Goal: Information Seeking & Learning: Learn about a topic

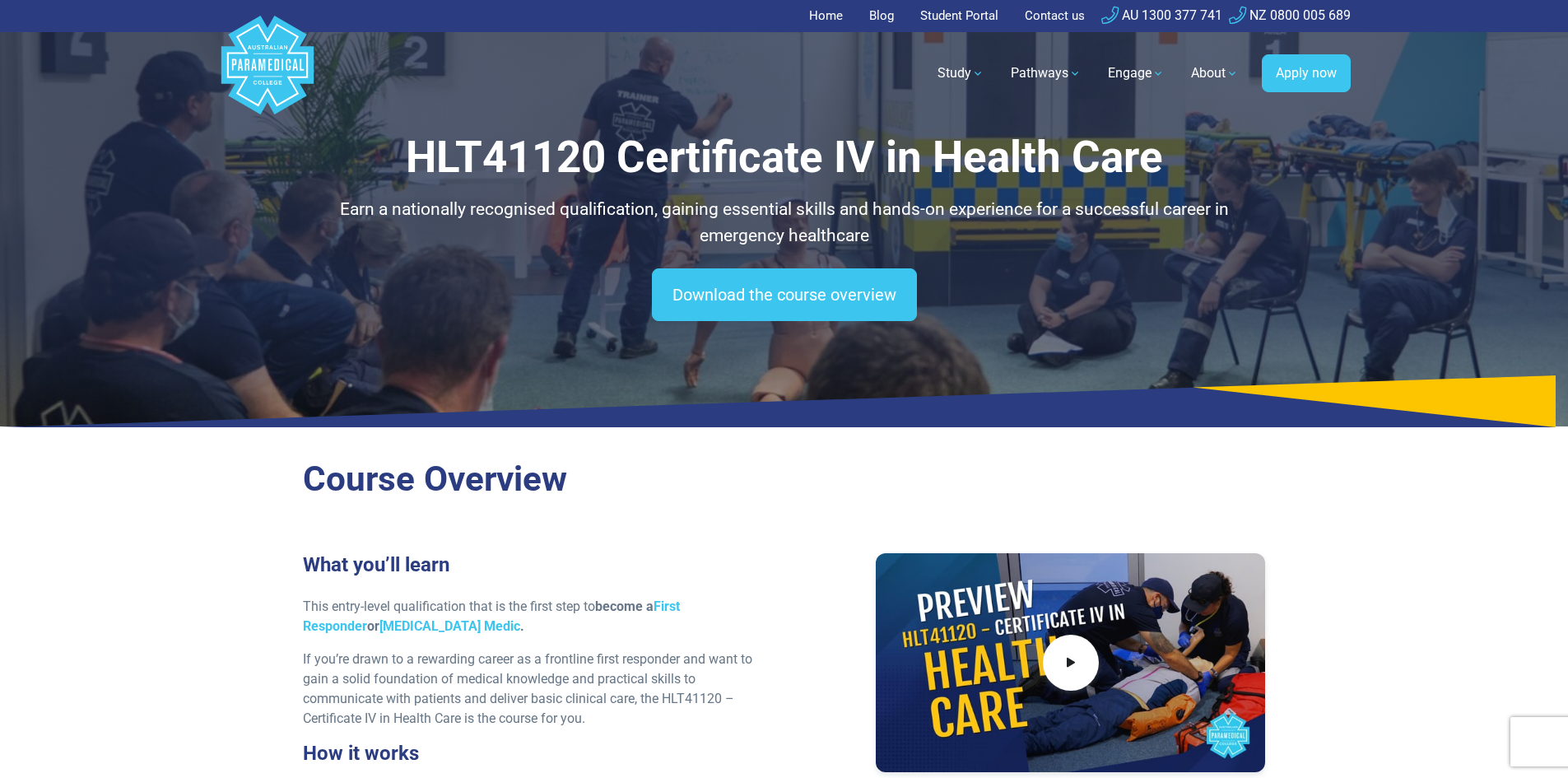
click at [959, 23] on link "Student Portal" at bounding box center [959, 16] width 98 height 32
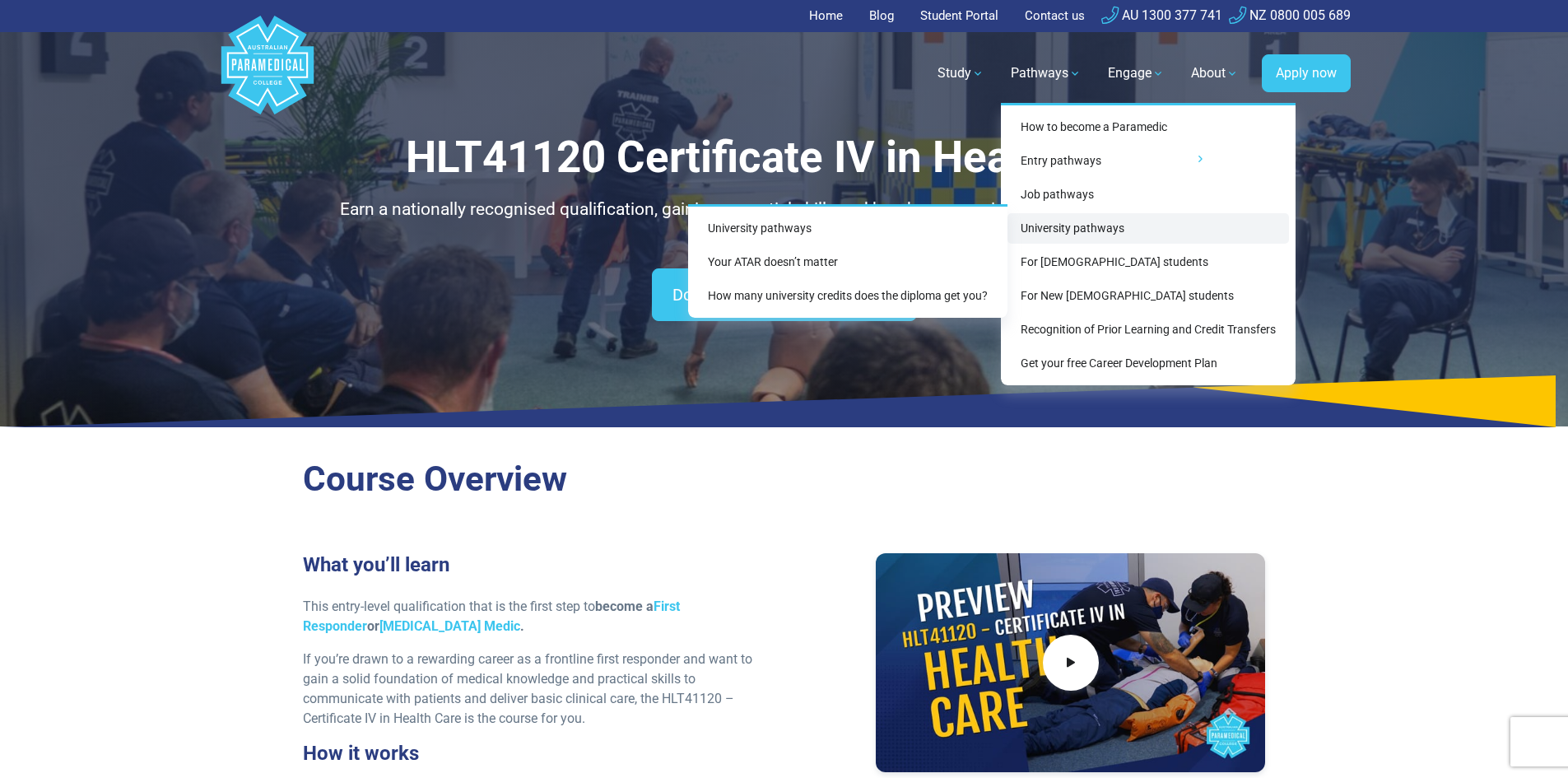
click at [1113, 229] on link "University pathways" at bounding box center [1149, 228] width 281 height 30
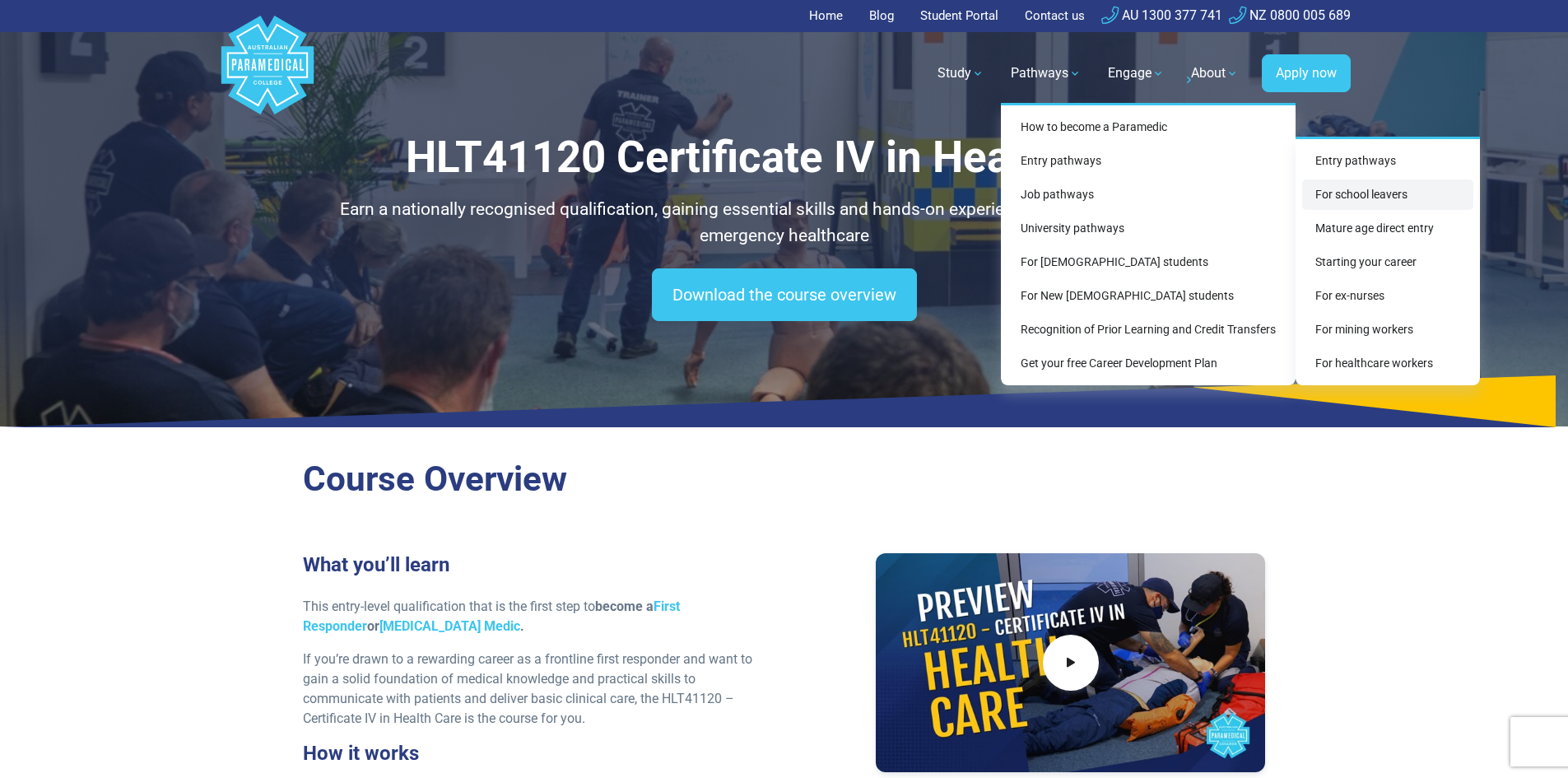
click at [1338, 196] on link "For school leavers" at bounding box center [1387, 194] width 171 height 30
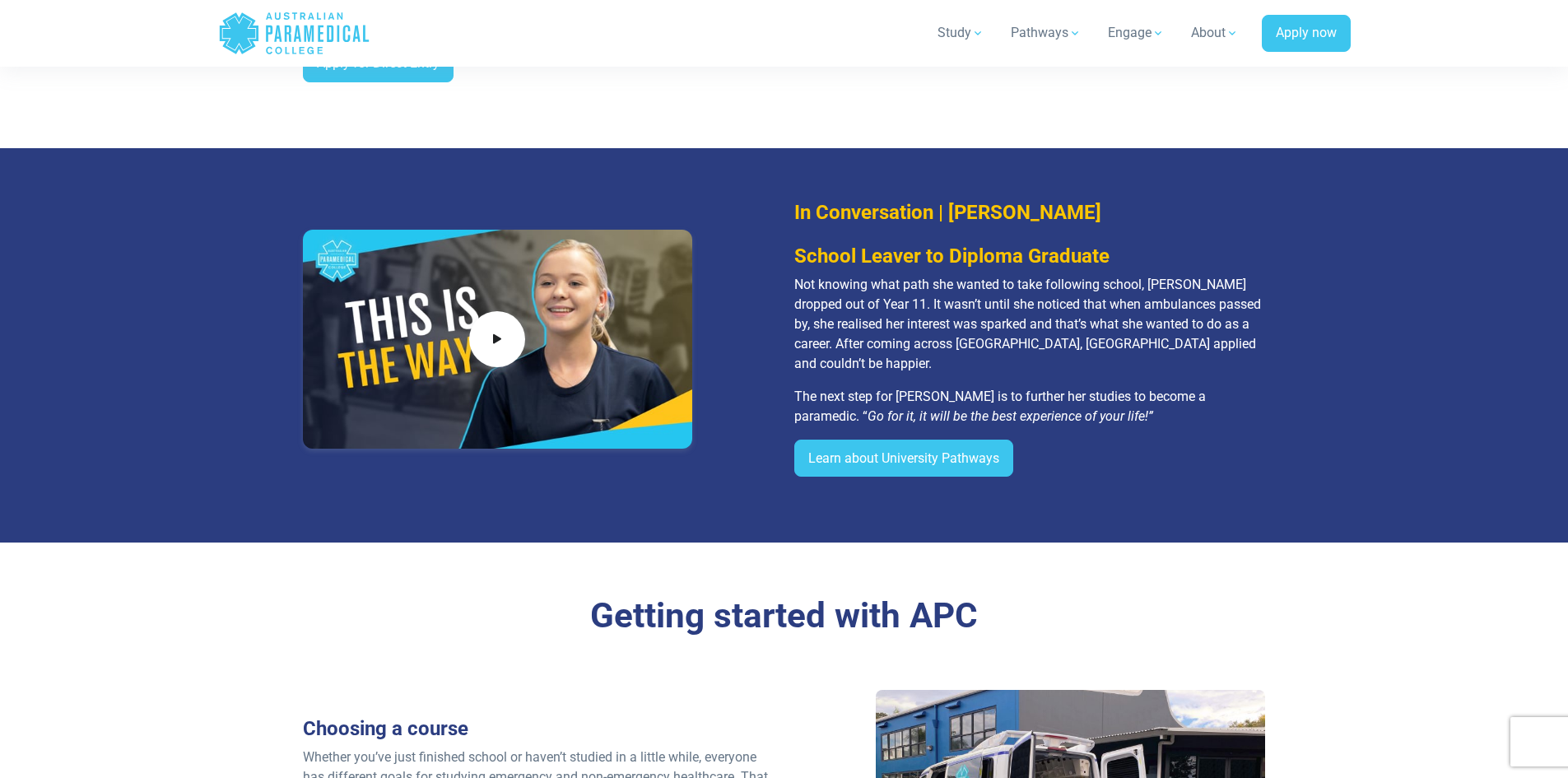
scroll to position [1977, 0]
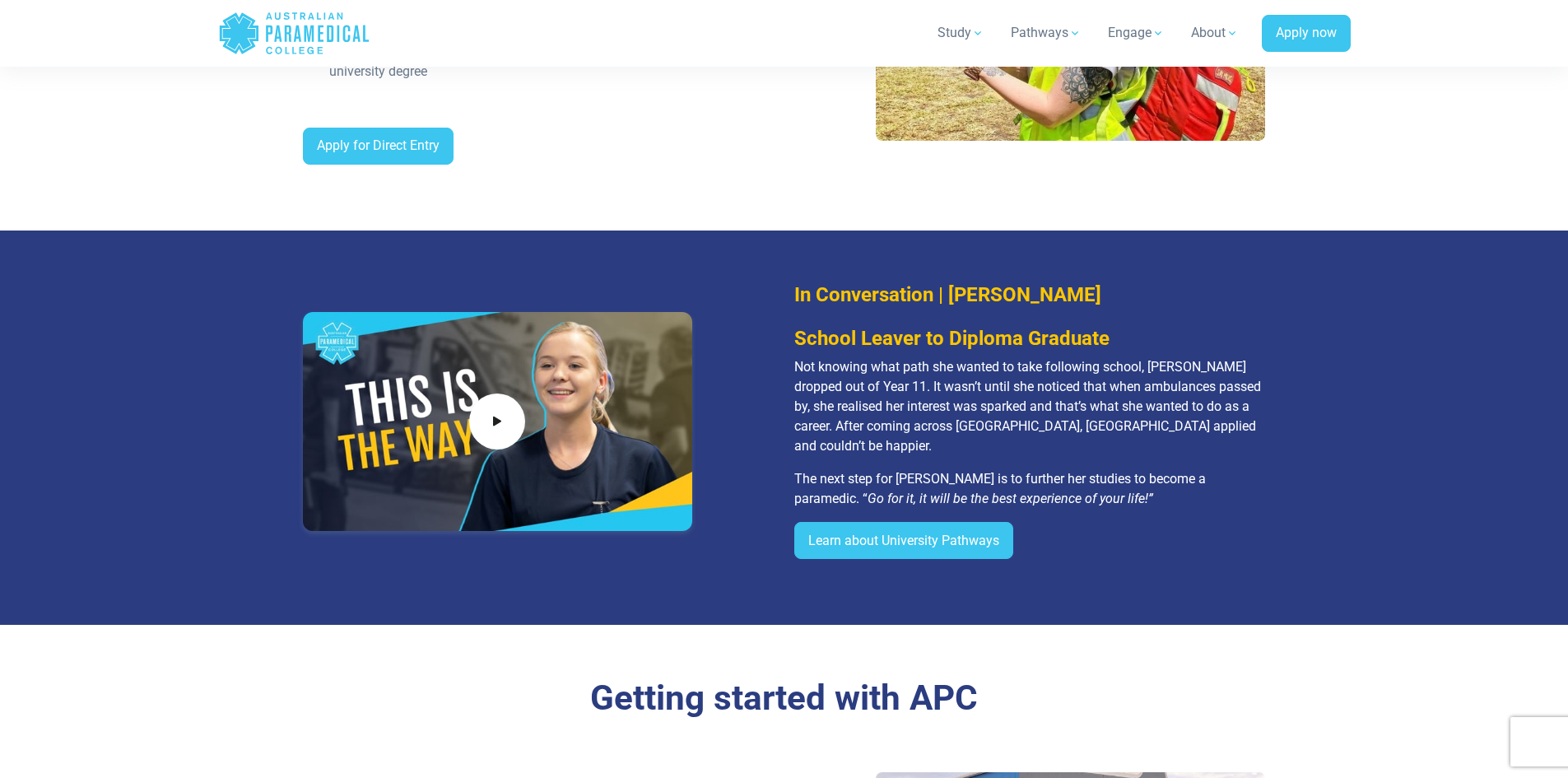
drag, startPoint x: 935, startPoint y: 285, endPoint x: 944, endPoint y: 289, distance: 9.8
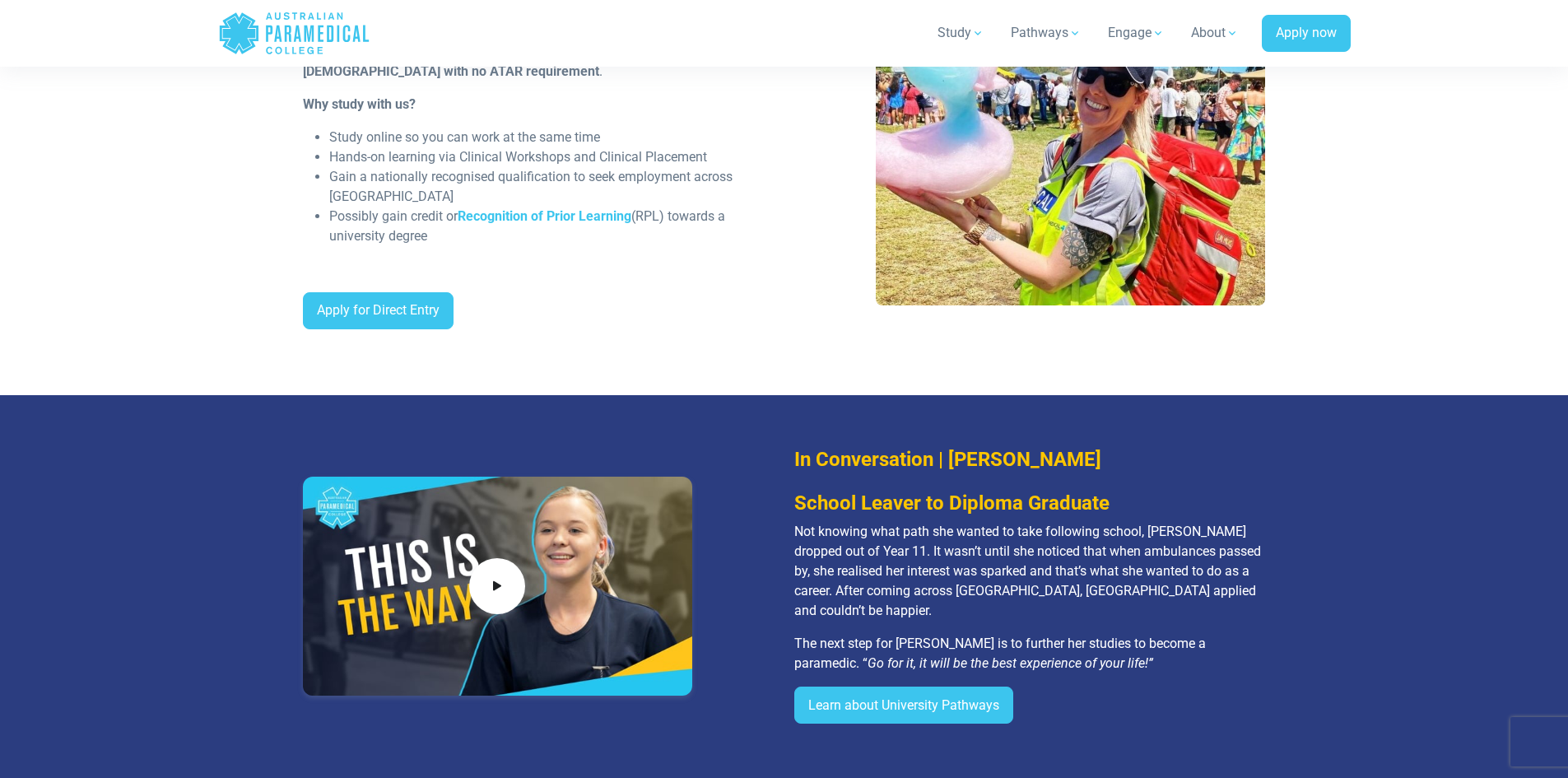
drag, startPoint x: 944, startPoint y: 289, endPoint x: 714, endPoint y: 164, distance: 261.8
click at [714, 164] on ul "Study online so you can work at the same time Hands-on learning via Clinical Wo…" at bounding box center [538, 187] width 472 height 118
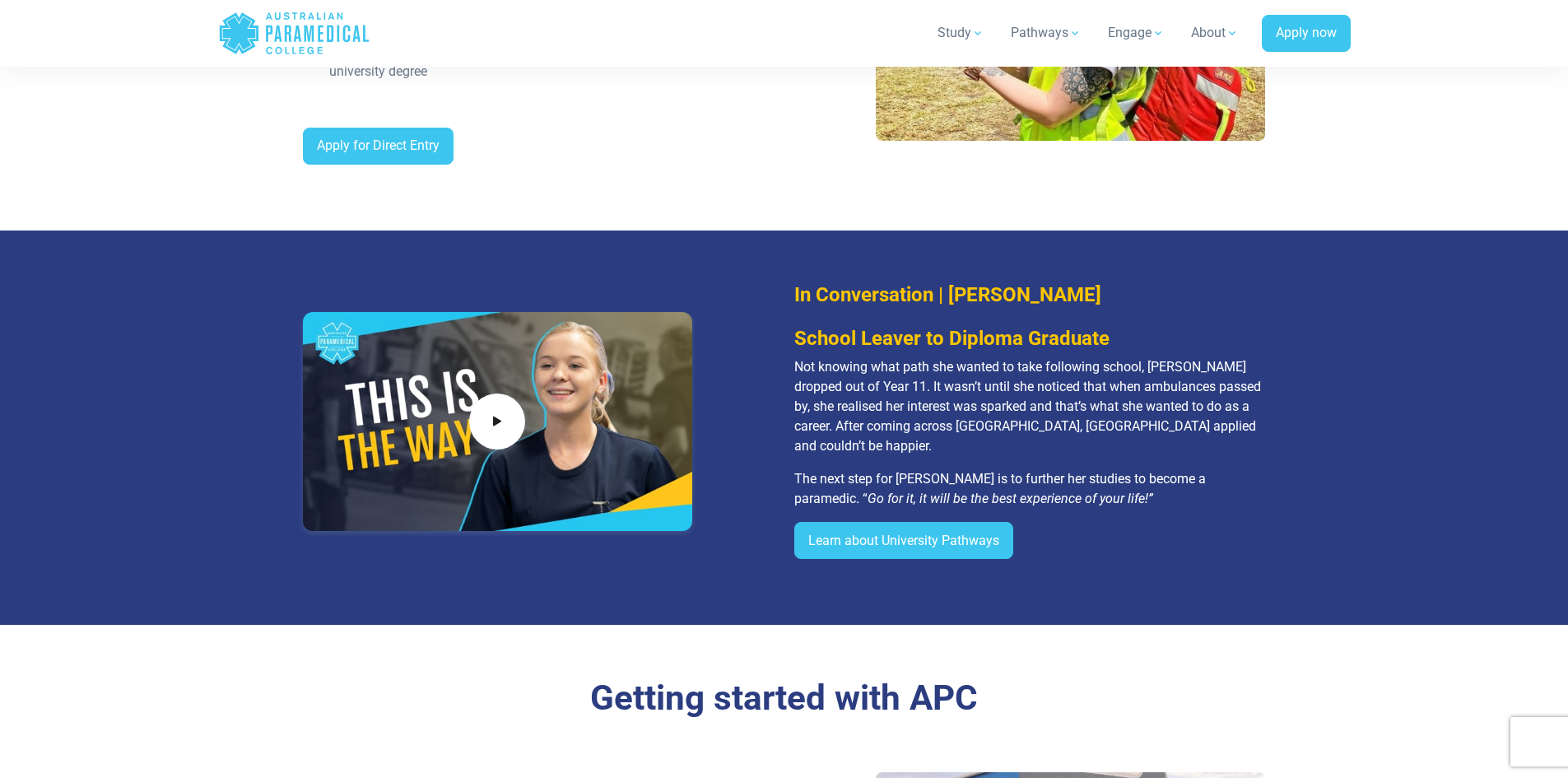
scroll to position [1153, 0]
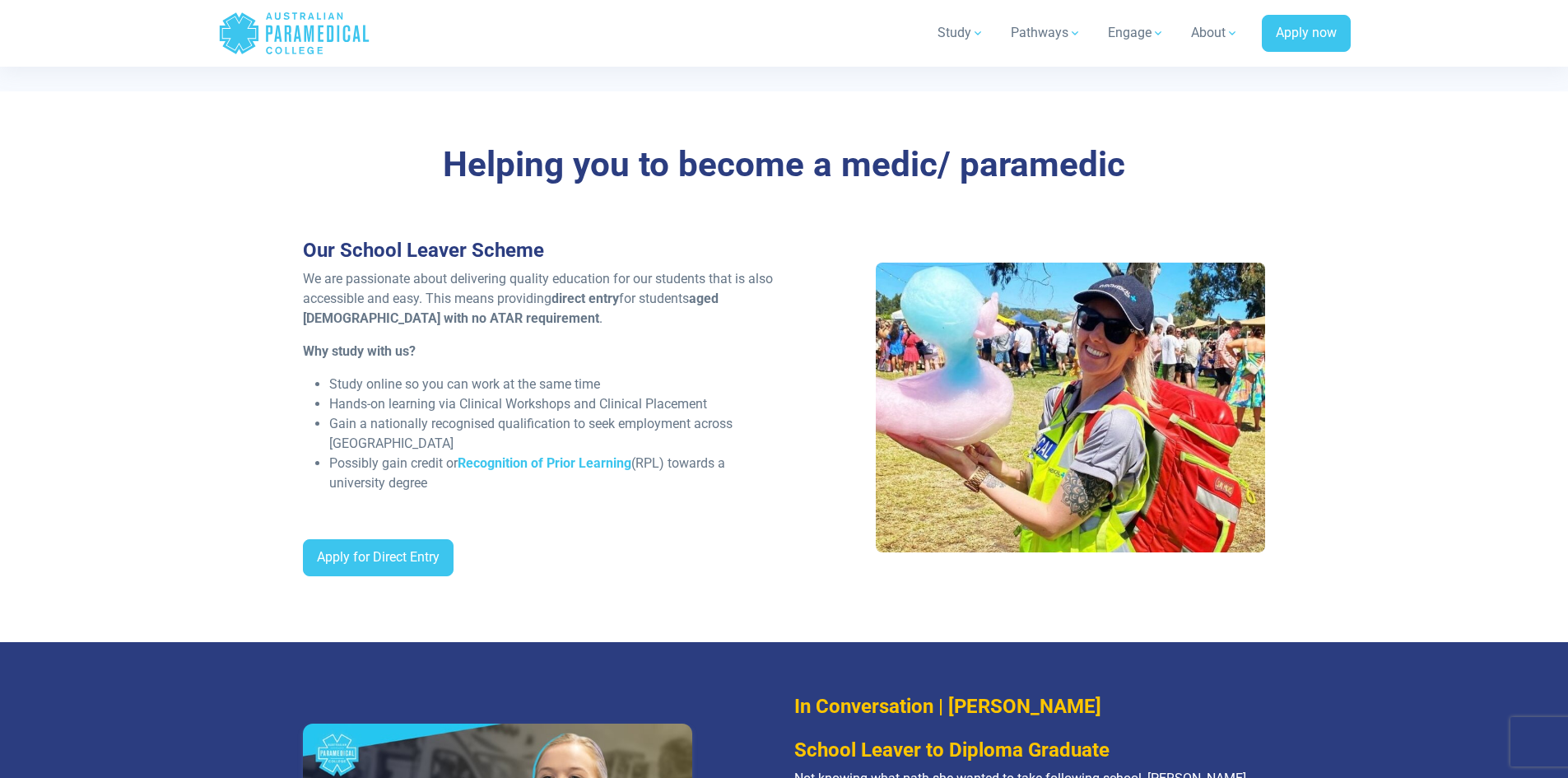
click at [648, 584] on div "Apply for Direct Entry" at bounding box center [538, 565] width 472 height 51
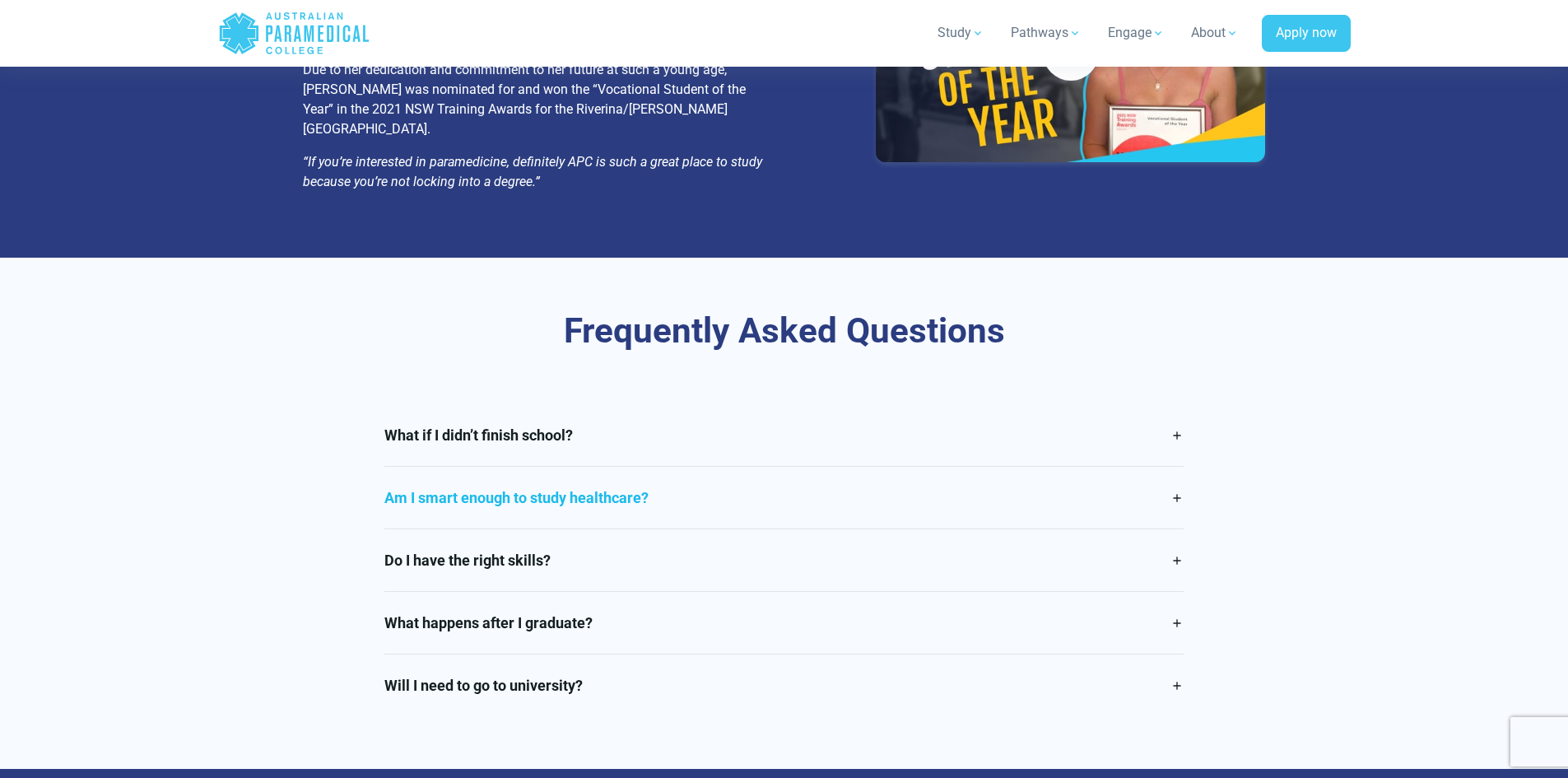
scroll to position [3624, 0]
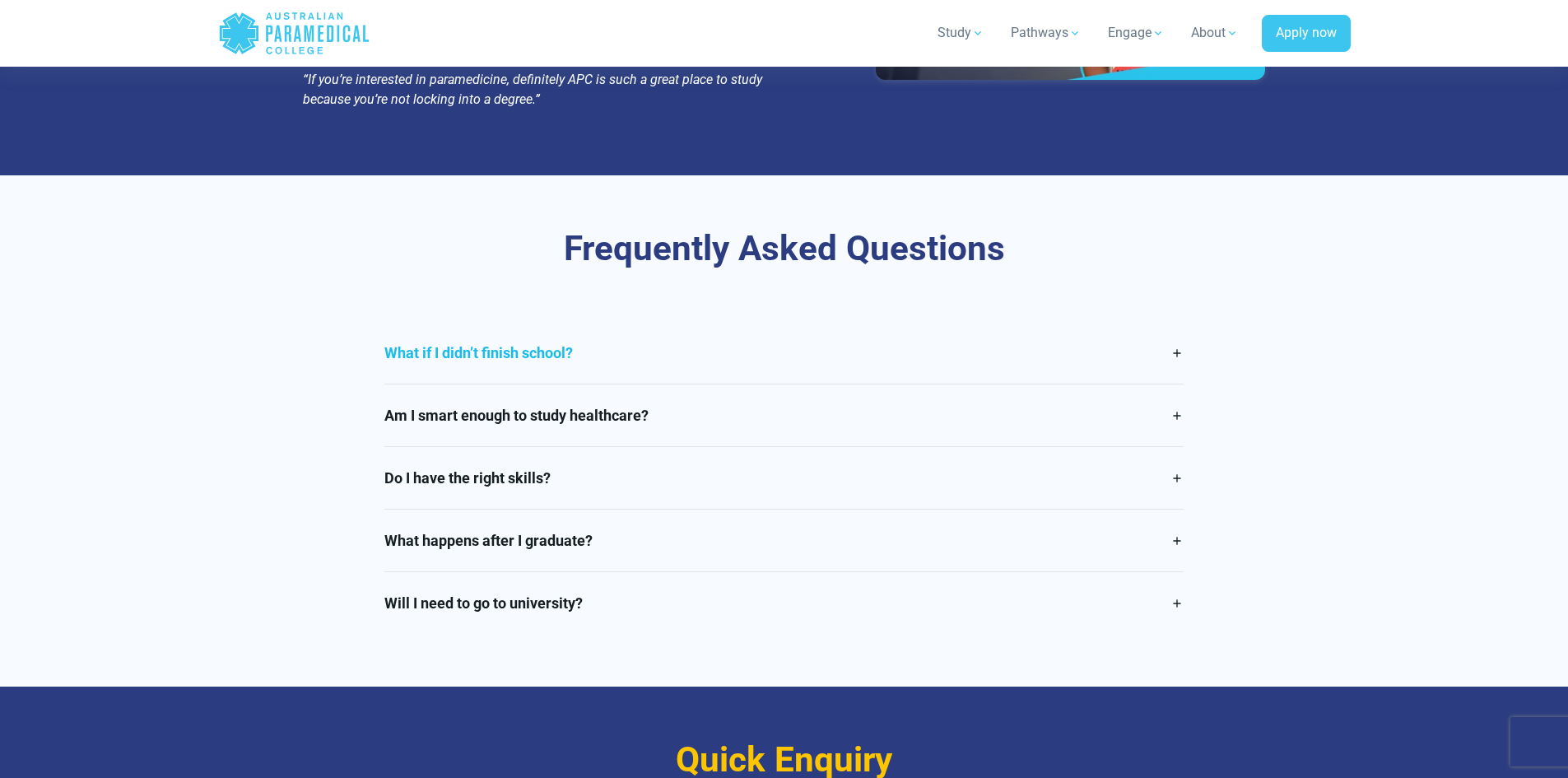
click at [535, 323] on link "What if I didn’t finish school?" at bounding box center [784, 353] width 799 height 62
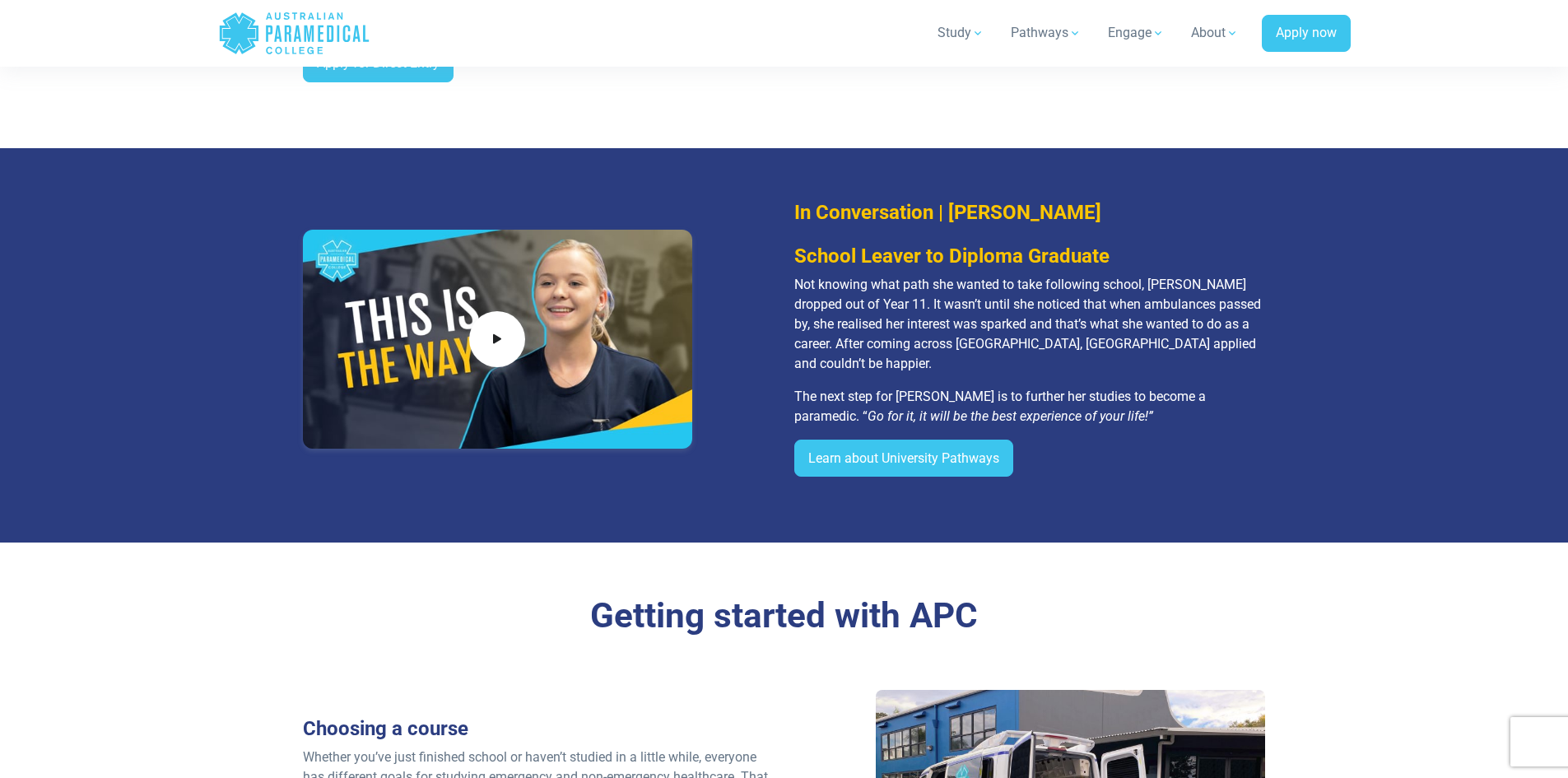
scroll to position [1318, 0]
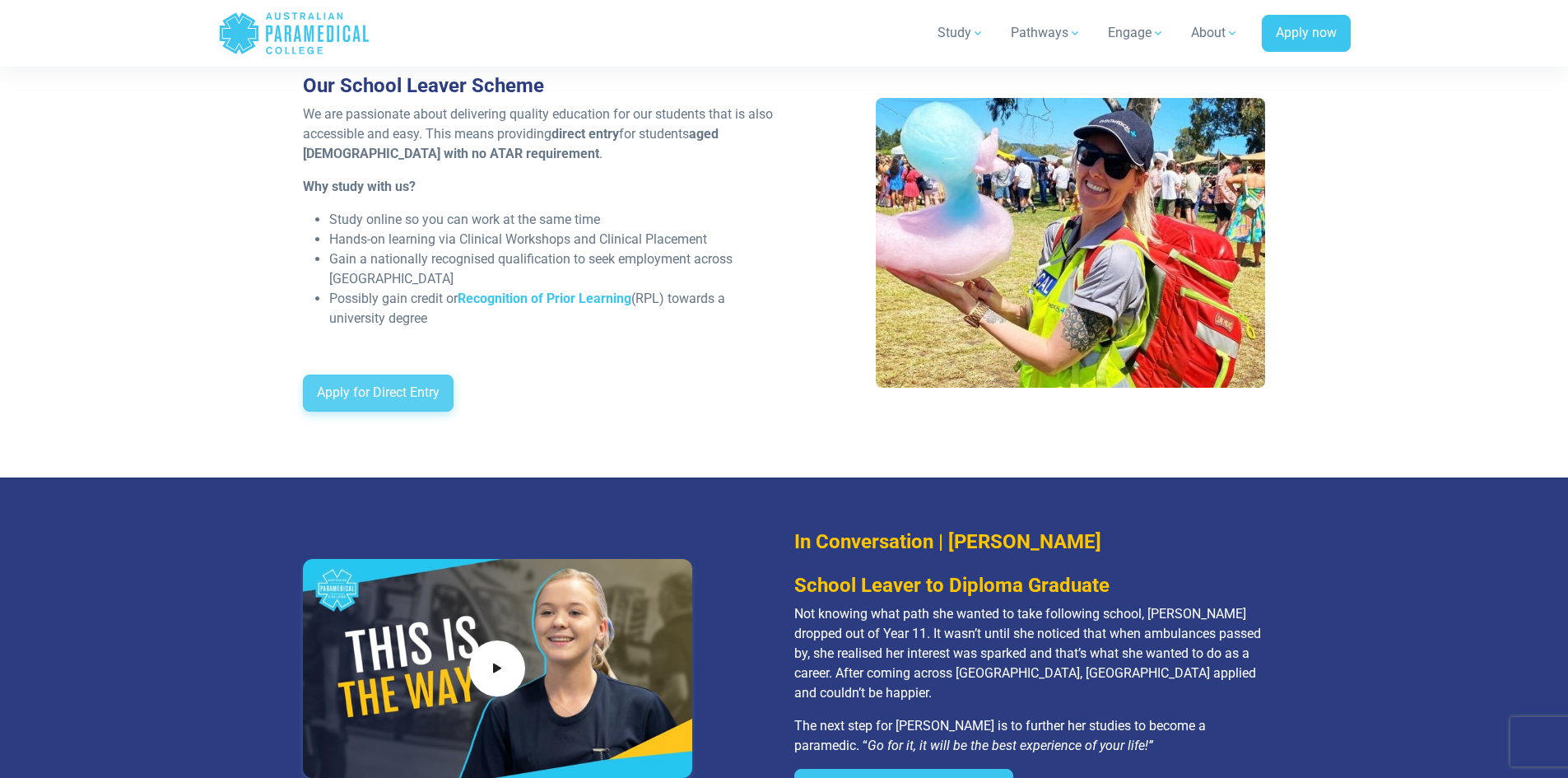
click at [356, 385] on link "Apply for Direct Entry" at bounding box center [378, 393] width 150 height 38
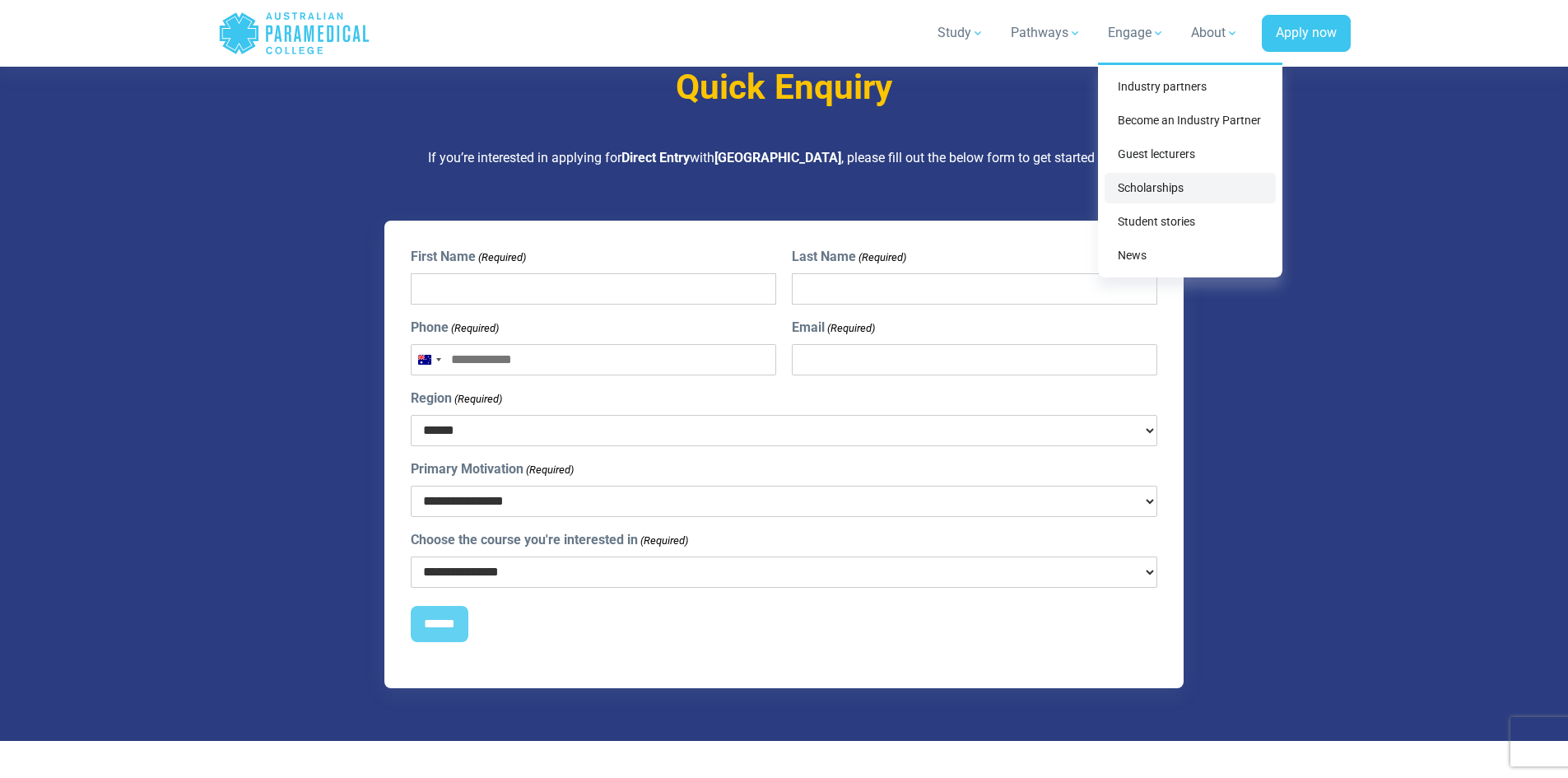
click at [1144, 186] on link "Scholarships" at bounding box center [1190, 188] width 171 height 30
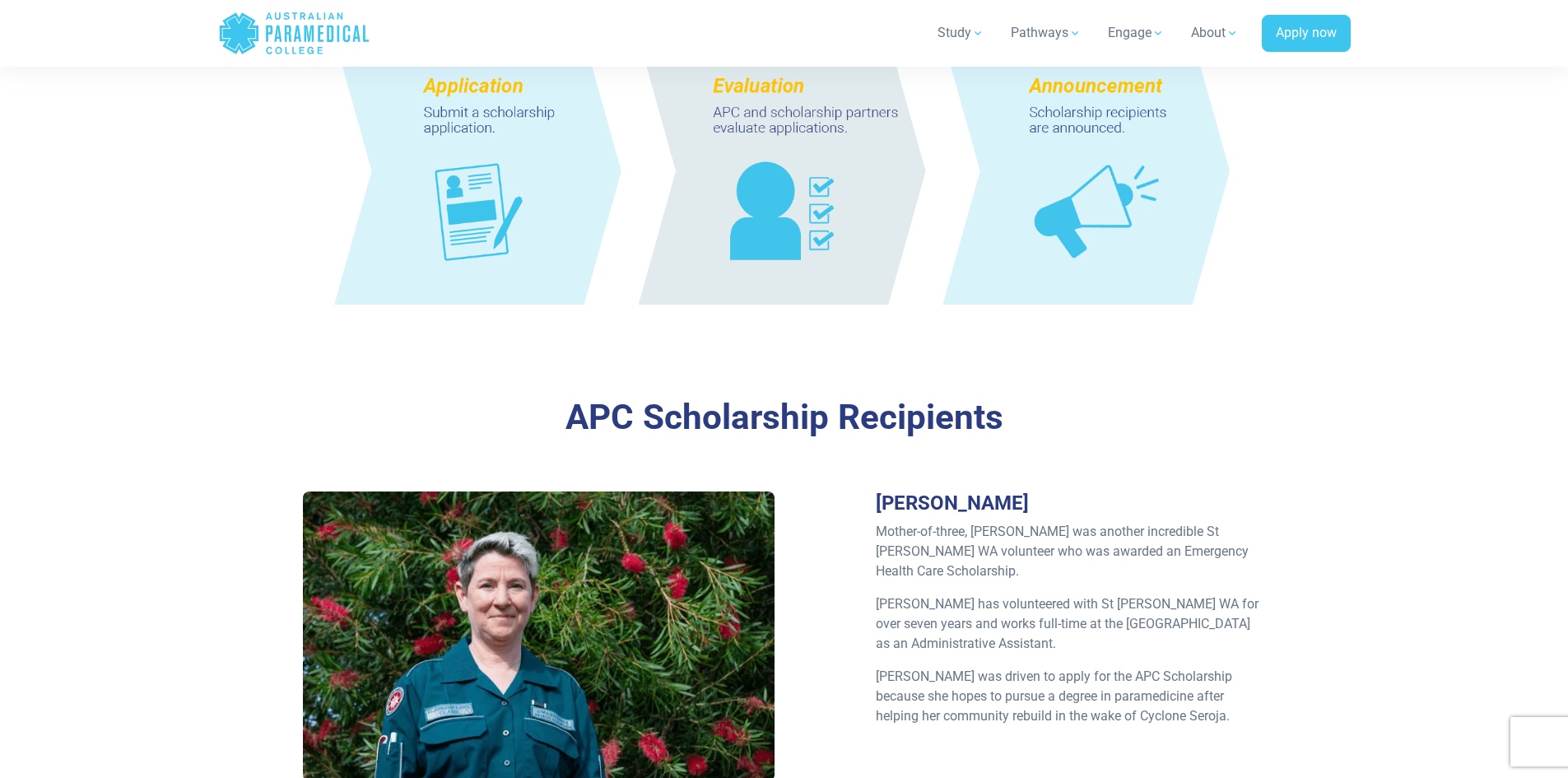
scroll to position [1071, 0]
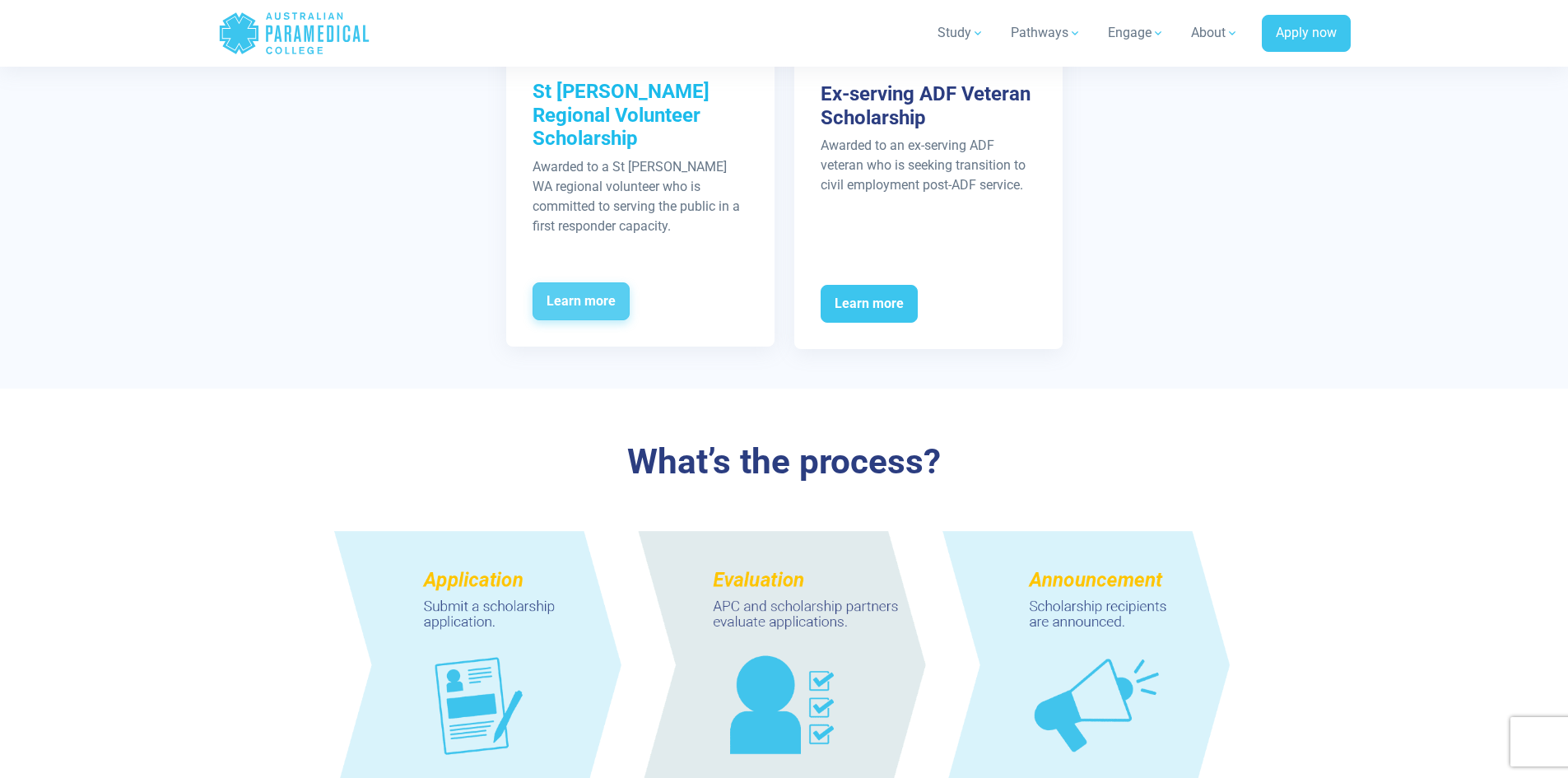
click at [572, 282] on span "Learn more" at bounding box center [580, 301] width 97 height 38
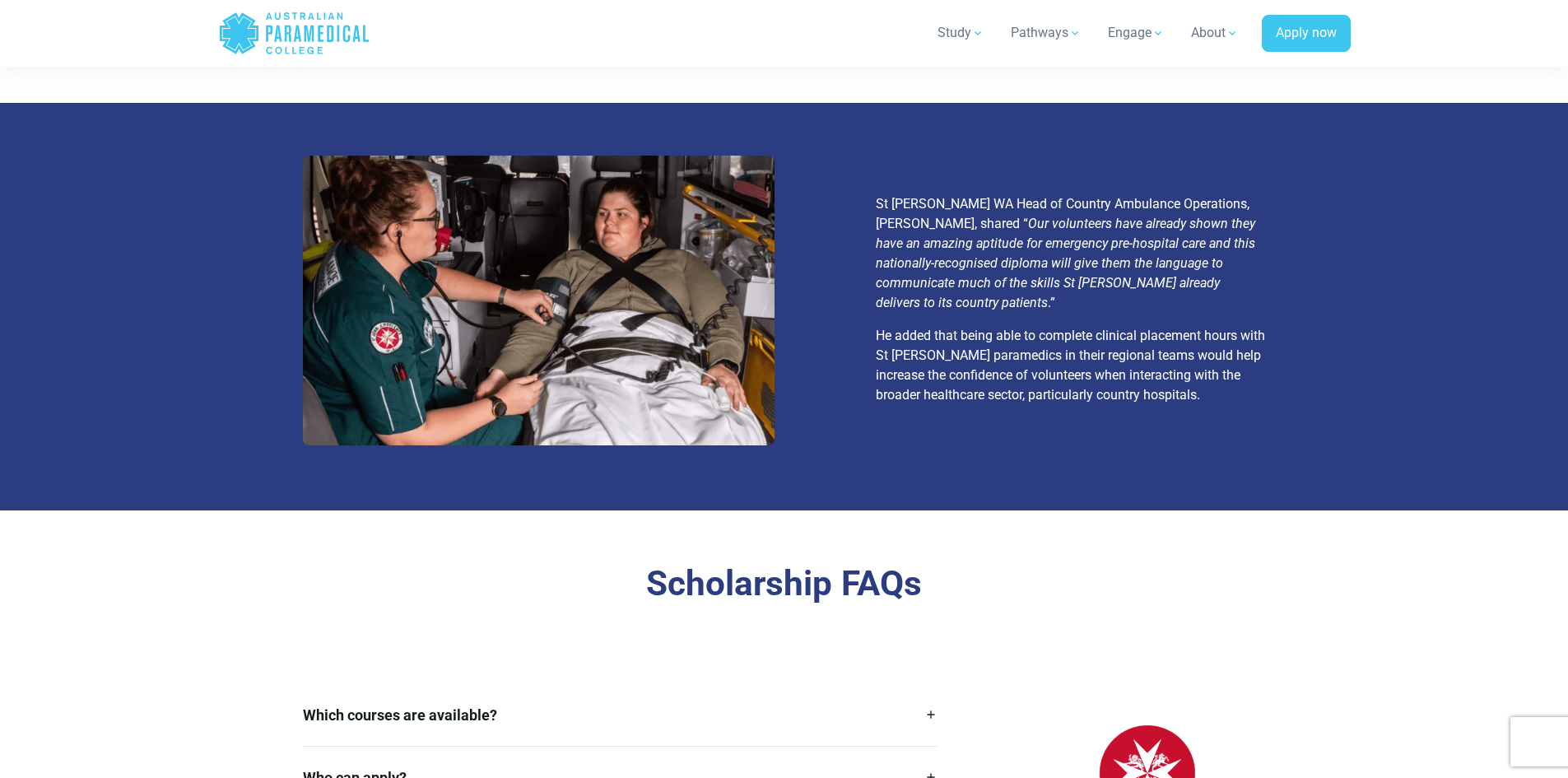
scroll to position [2224, 0]
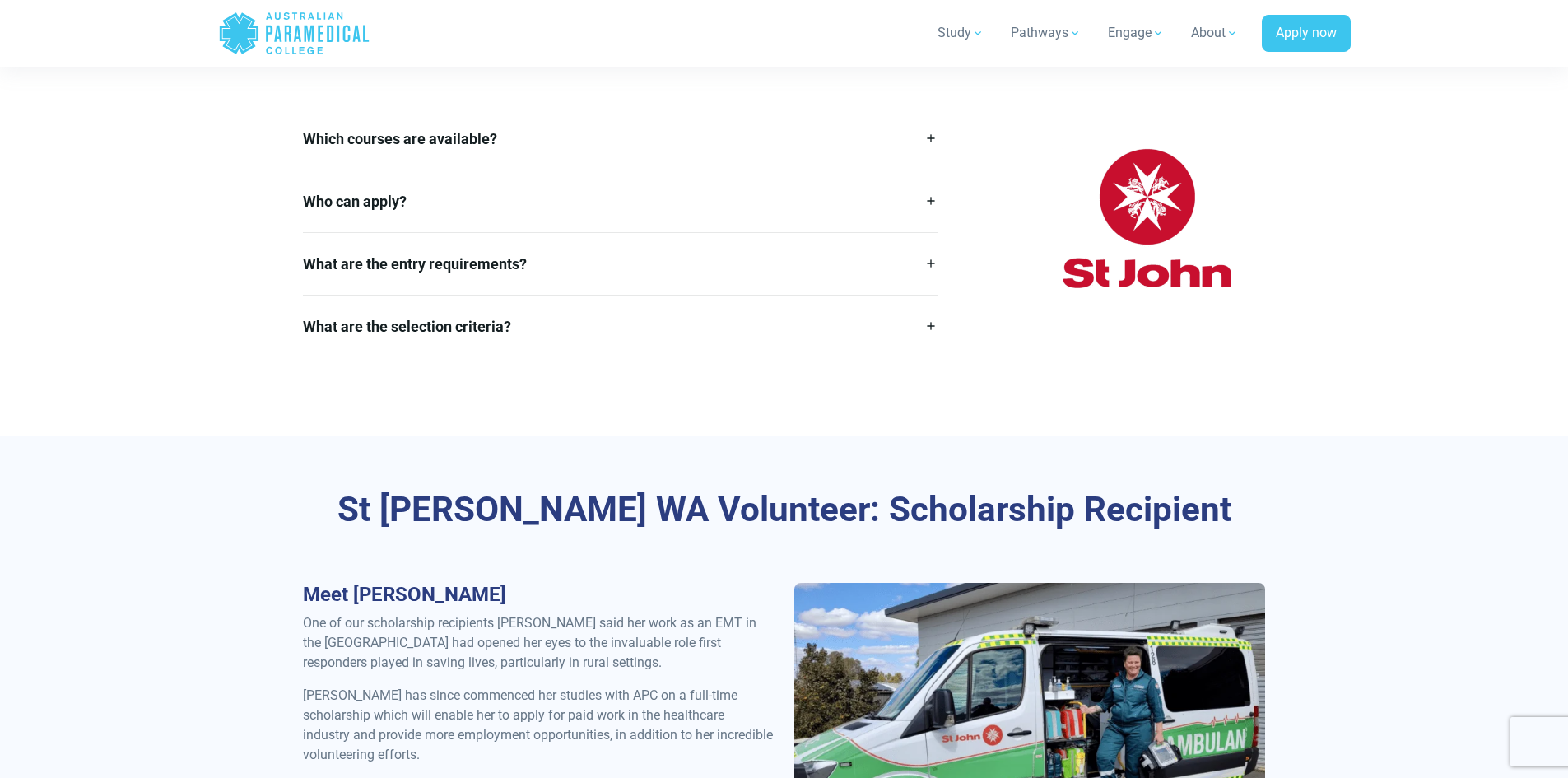
click at [446, 270] on link "What are the entry requirements?" at bounding box center [620, 263] width 636 height 62
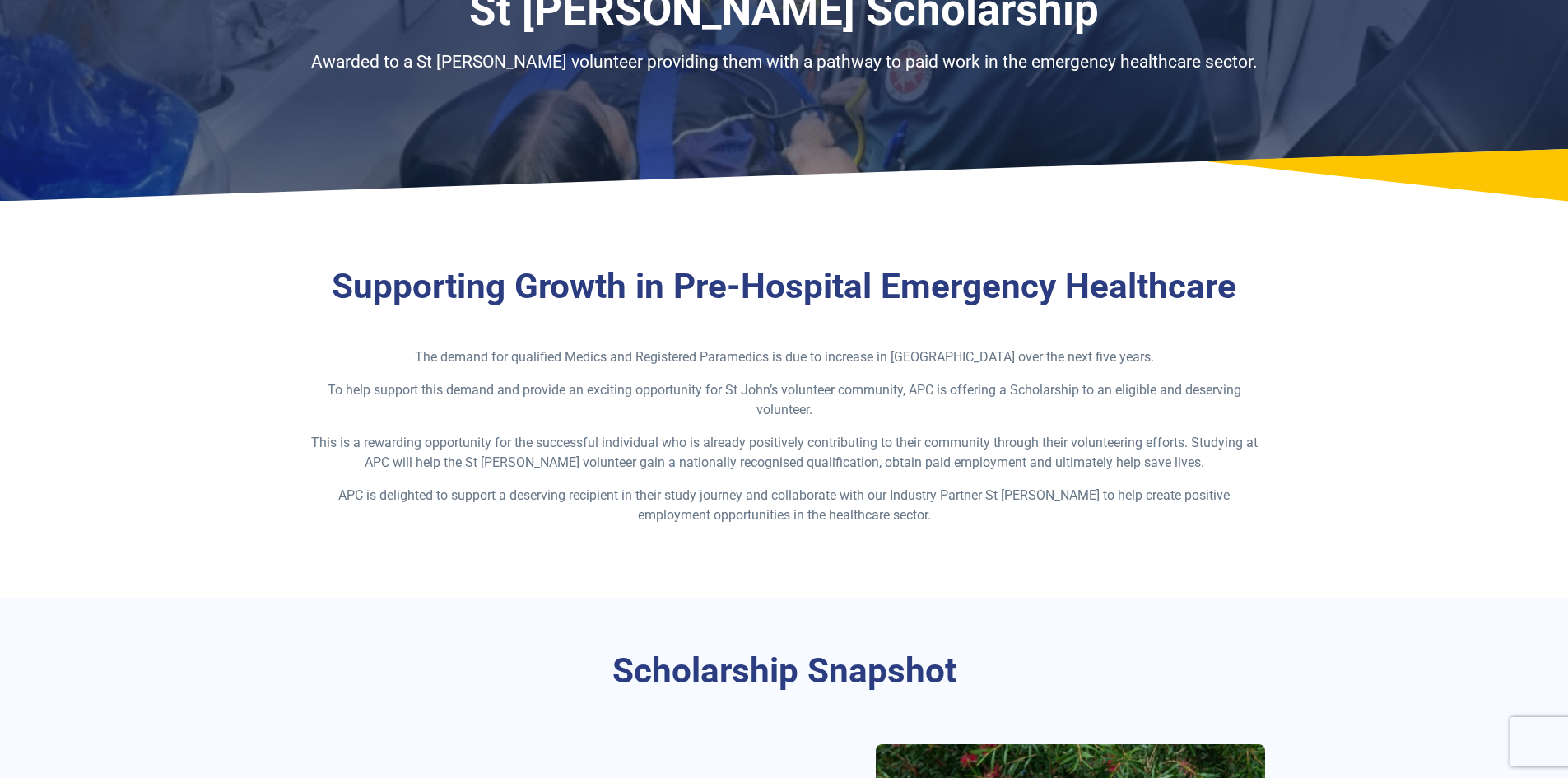
scroll to position [0, 0]
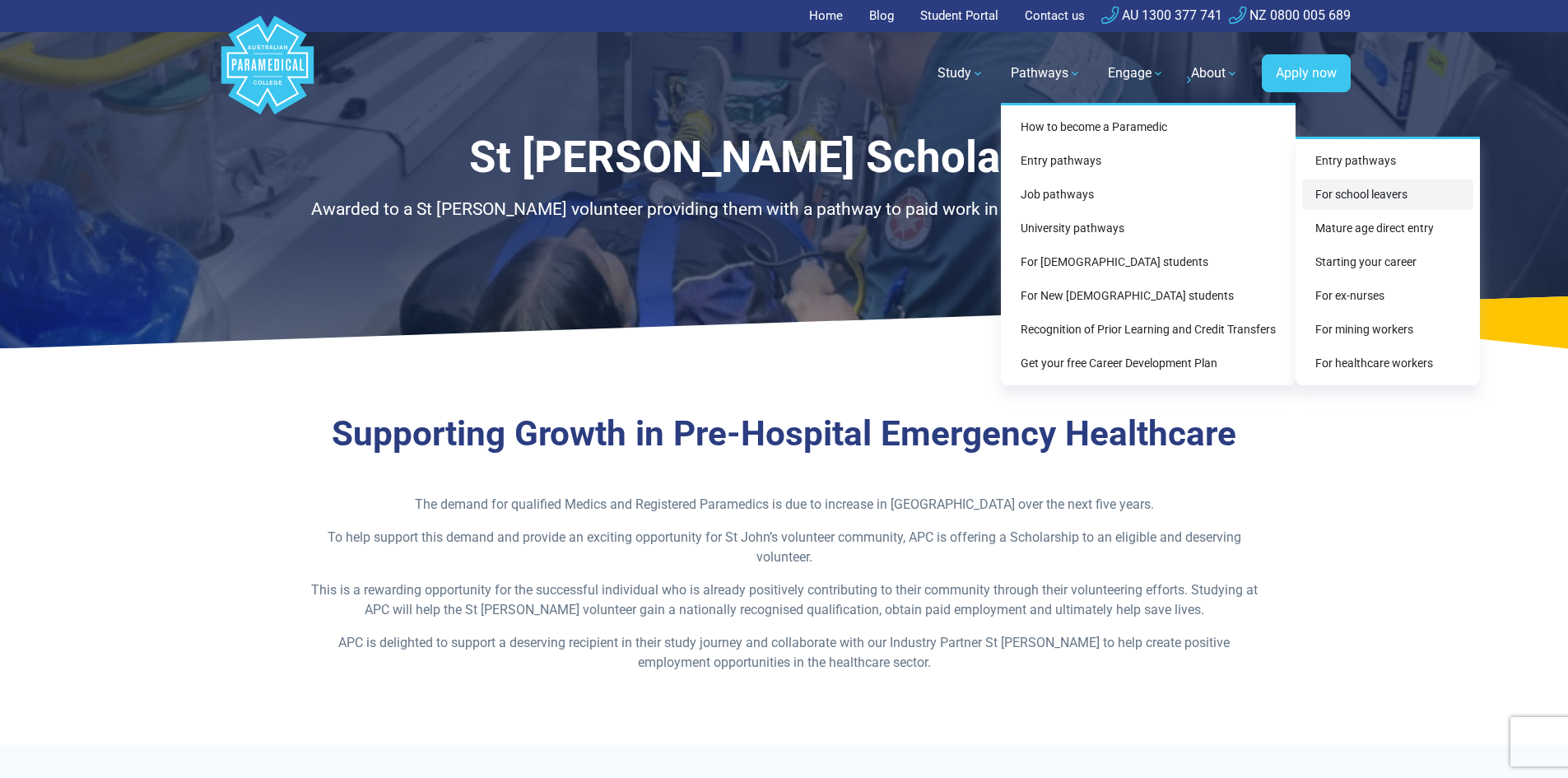
click at [1321, 194] on link "For school leavers" at bounding box center [1387, 194] width 171 height 30
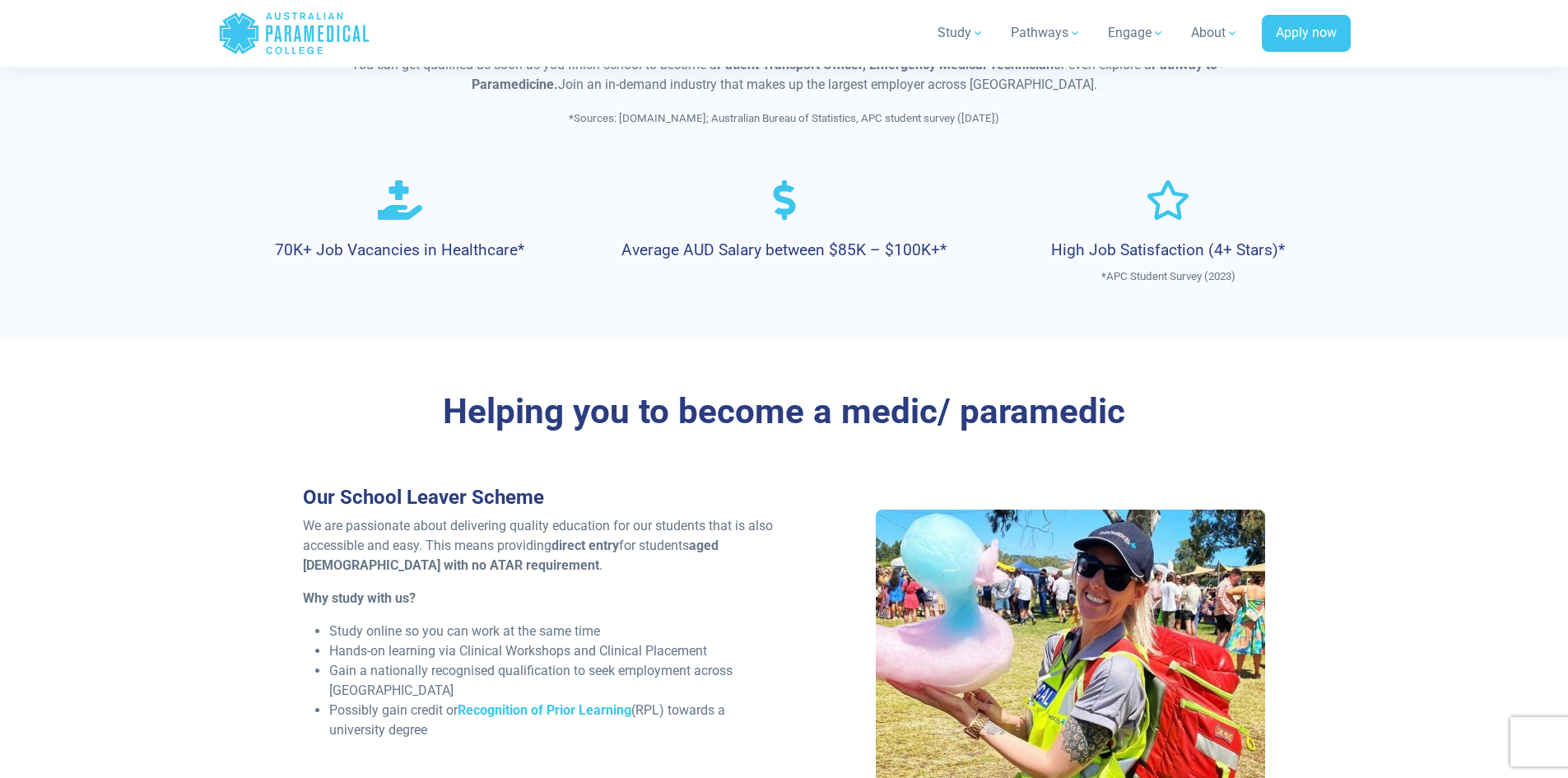
scroll to position [1153, 0]
